Goal: Ask a question

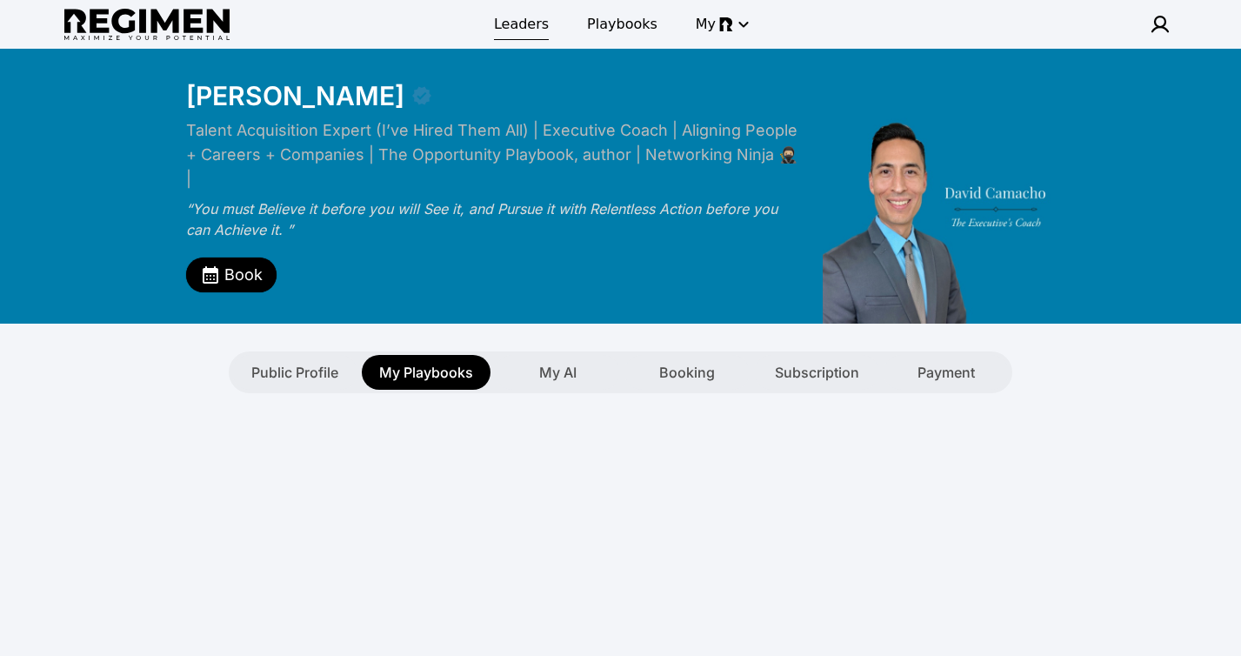
click at [524, 26] on span "Leaders" at bounding box center [521, 24] width 55 height 21
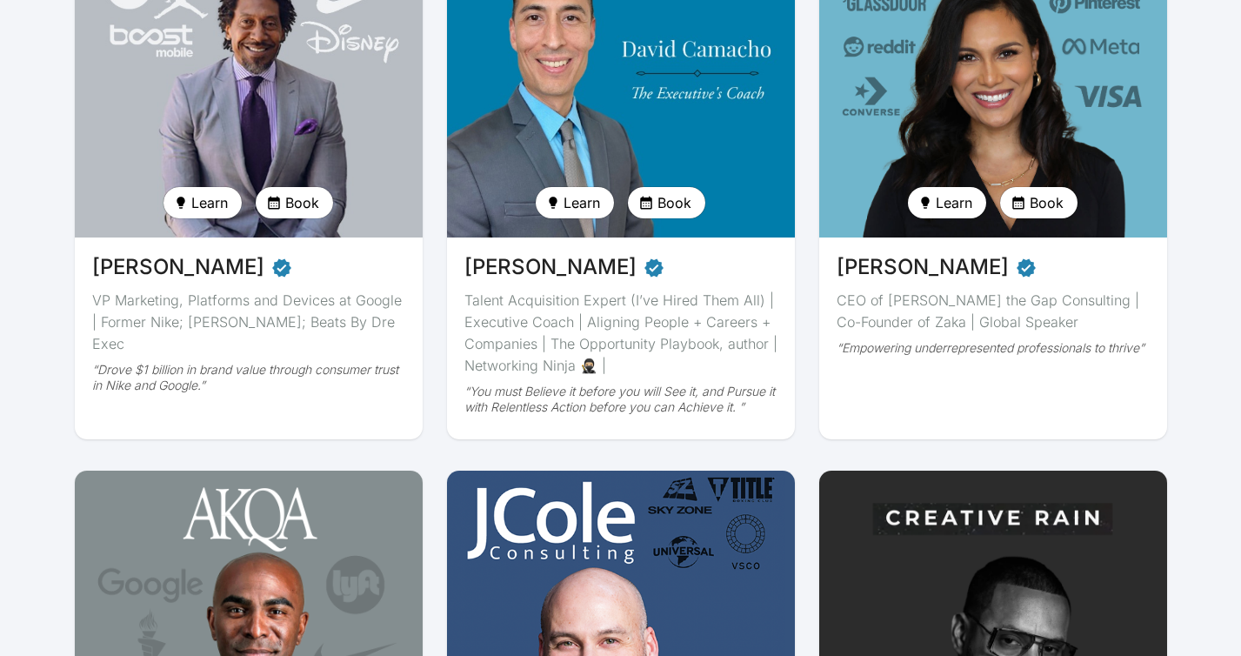
scroll to position [307, 0]
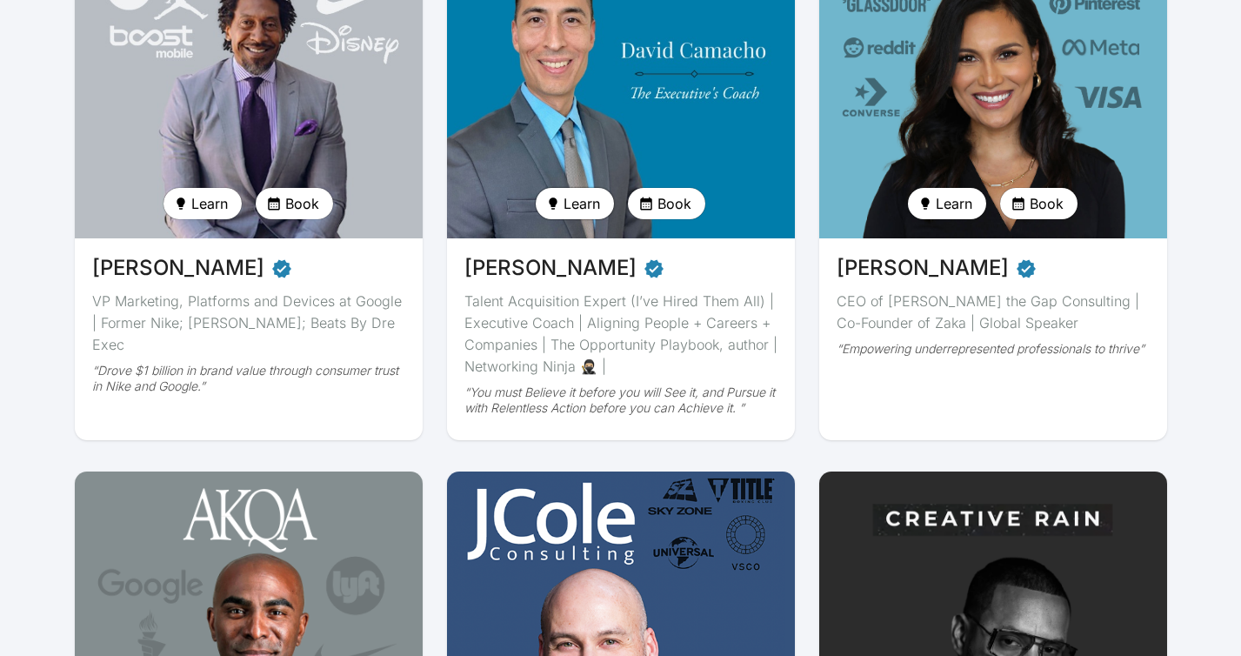
click at [581, 205] on span "Learn" at bounding box center [582, 203] width 37 height 21
click at [587, 238] on span "Ask anything" at bounding box center [606, 239] width 75 height 17
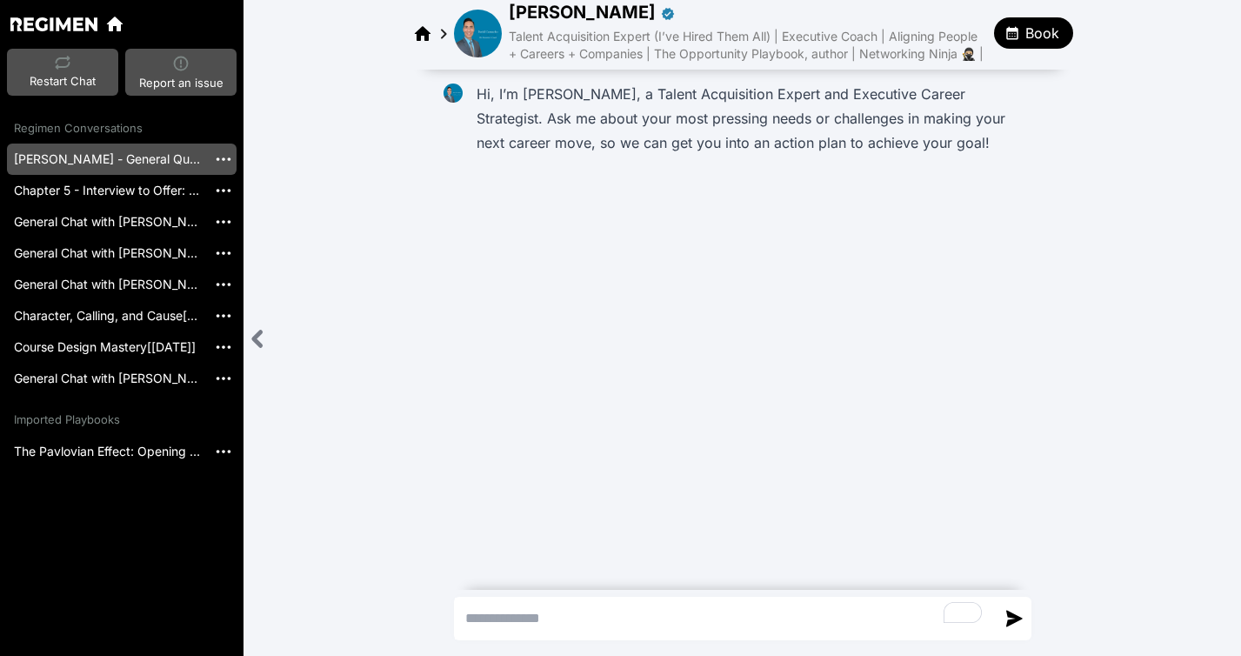
click at [490, 37] on img at bounding box center [478, 34] width 48 height 48
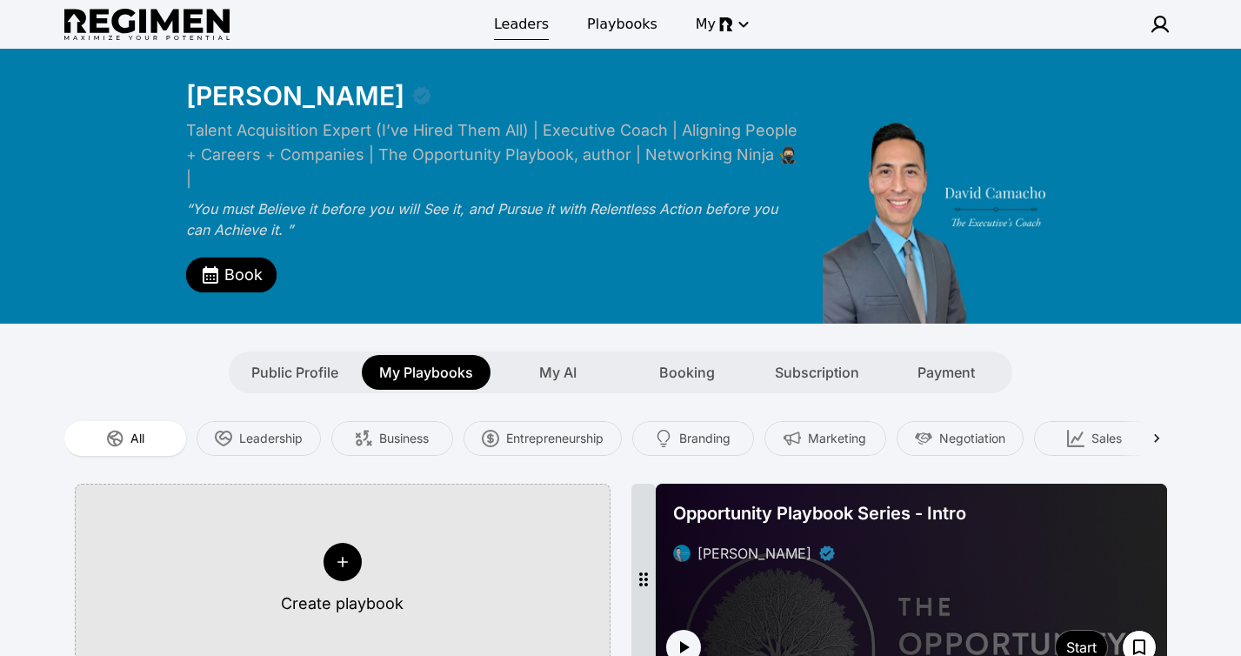
click at [516, 26] on span "Leaders" at bounding box center [521, 24] width 55 height 21
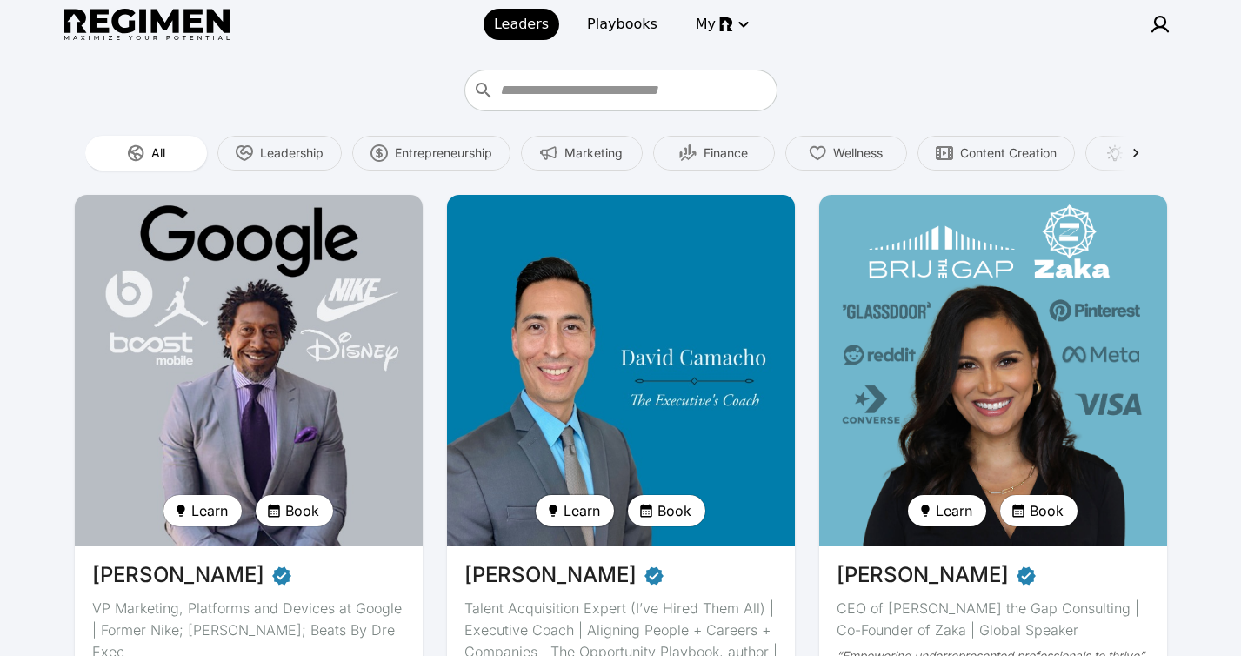
click at [584, 511] on span "Learn" at bounding box center [582, 510] width 37 height 21
click at [586, 543] on span "Ask anything" at bounding box center [606, 547] width 75 height 17
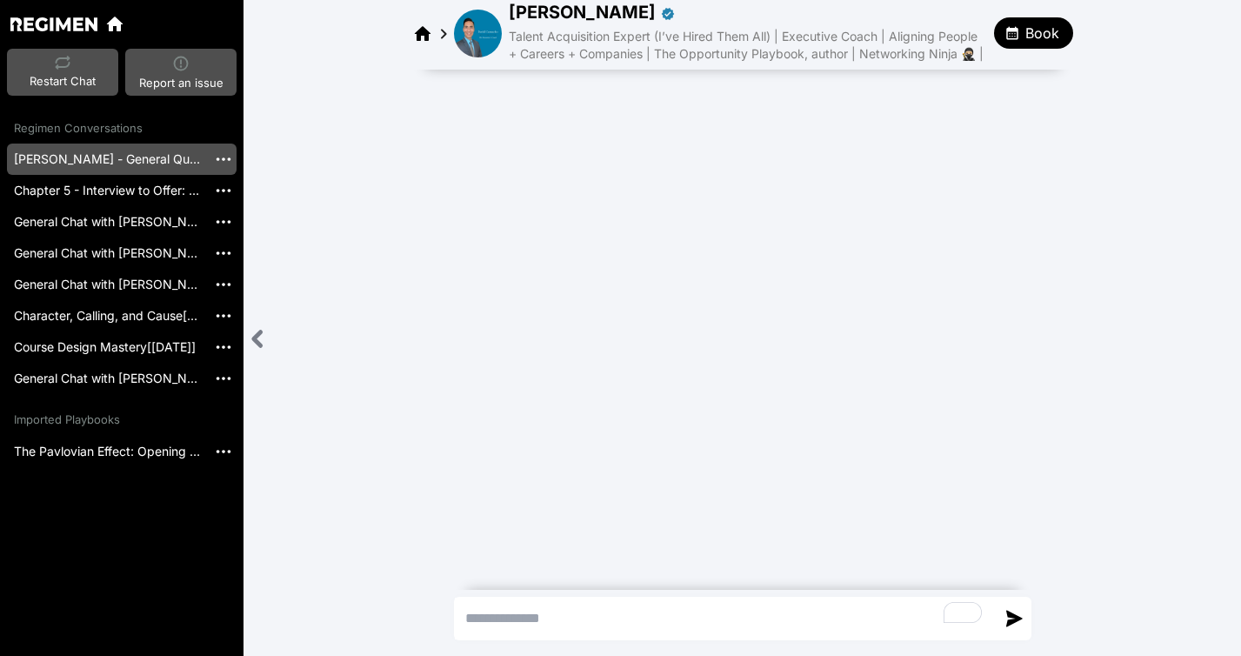
click at [490, 619] on textarea "To enrich screen reader interactions, please activate Accessibility in Grammarl…" at bounding box center [725, 619] width 541 height 42
type textarea "**********"
click at [470, 36] on img at bounding box center [478, 34] width 48 height 48
